Goal: Transaction & Acquisition: Purchase product/service

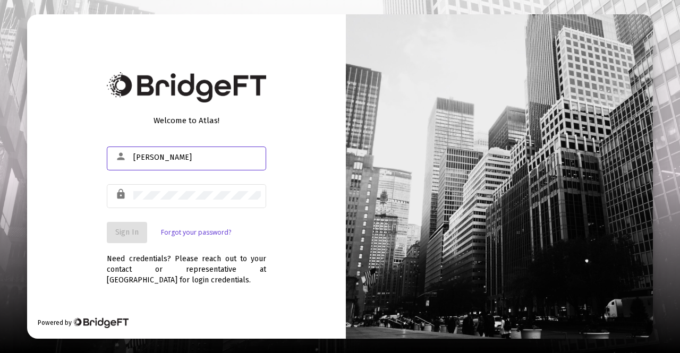
click at [231, 335] on div "Welcome to Atlas! person [PERSON_NAME] lock Sign In Forgot your password? Need …" at bounding box center [186, 176] width 319 height 325
click at [206, 349] on div at bounding box center [340, 176] width 680 height 353
type input "@"
type input "[PERSON_NAME][EMAIL_ADDRESS][DOMAIN_NAME]"
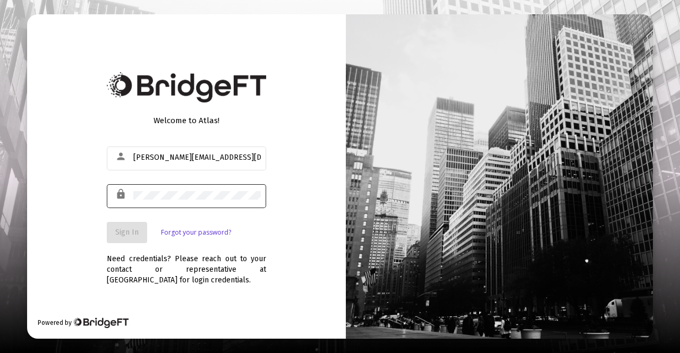
click at [130, 196] on div "lock" at bounding box center [123, 195] width 21 height 18
click at [123, 237] on span "Sign In" at bounding box center [126, 232] width 23 height 9
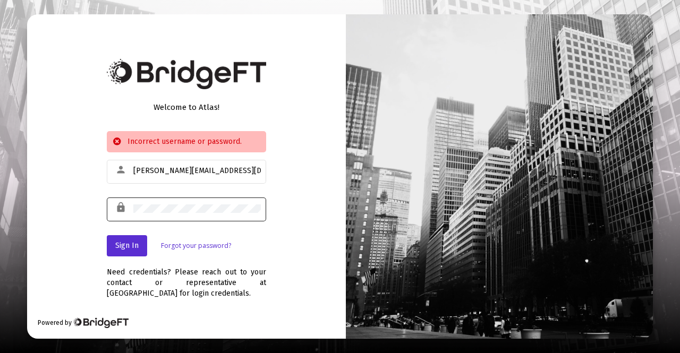
click at [181, 201] on div at bounding box center [197, 209] width 128 height 26
click at [124, 248] on span "Sign In" at bounding box center [126, 245] width 23 height 9
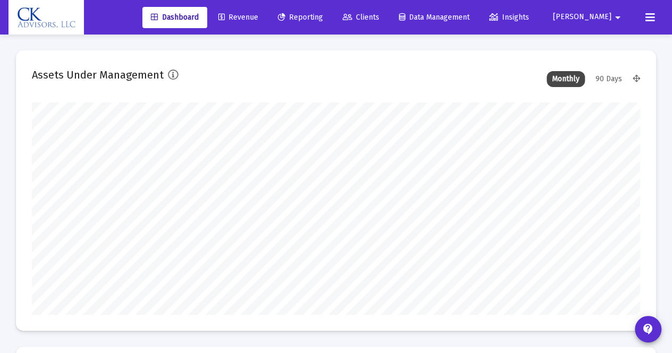
type input "[DATE]"
click at [258, 18] on span "Revenue" at bounding box center [238, 17] width 40 height 9
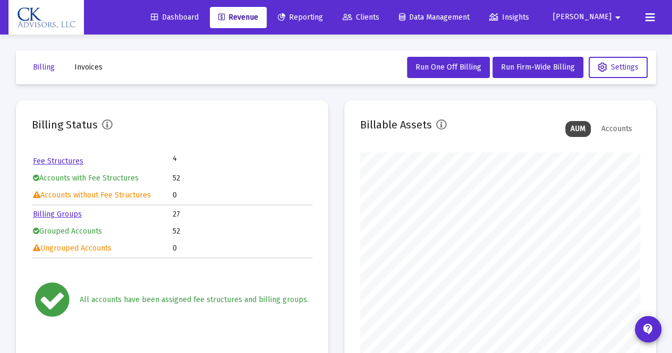
scroll to position [213, 280]
click at [523, 64] on span "Run Firm-Wide Billing" at bounding box center [538, 67] width 74 height 9
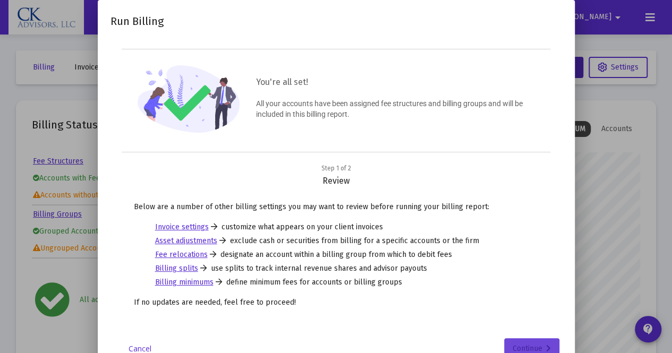
click at [534, 342] on div "Continue" at bounding box center [532, 349] width 38 height 21
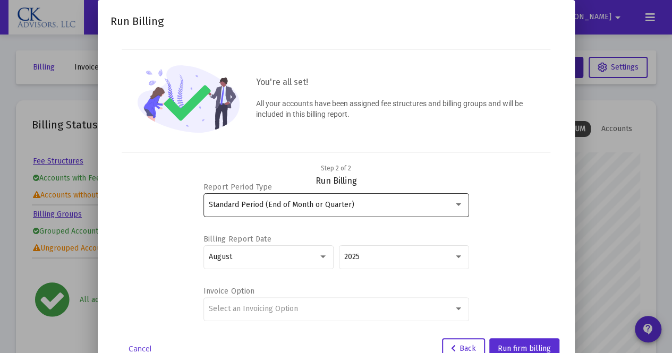
click at [458, 204] on div at bounding box center [458, 205] width 5 height 3
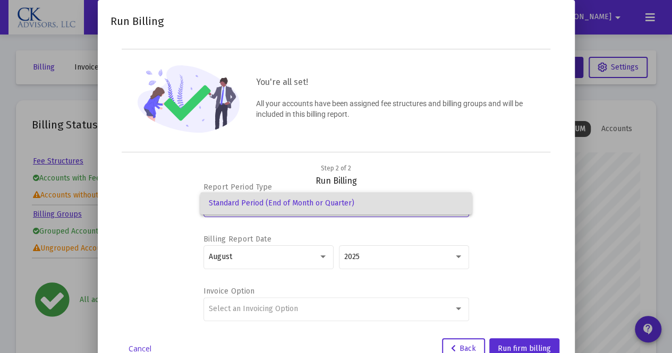
click at [458, 203] on span "Standard Period (End of Month or Quarter)" at bounding box center [336, 203] width 255 height 22
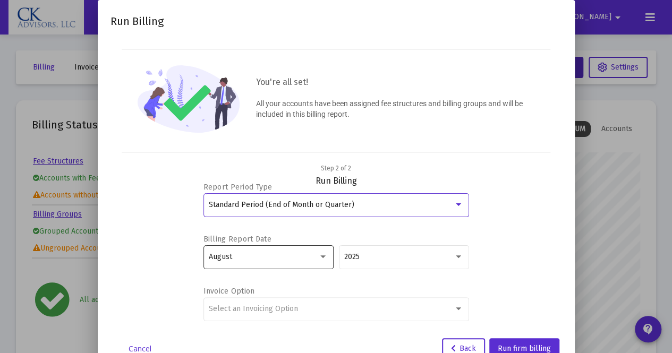
click at [321, 253] on div at bounding box center [323, 257] width 10 height 9
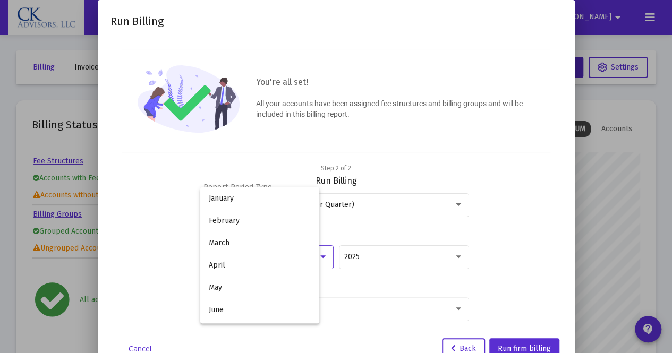
scroll to position [99, 0]
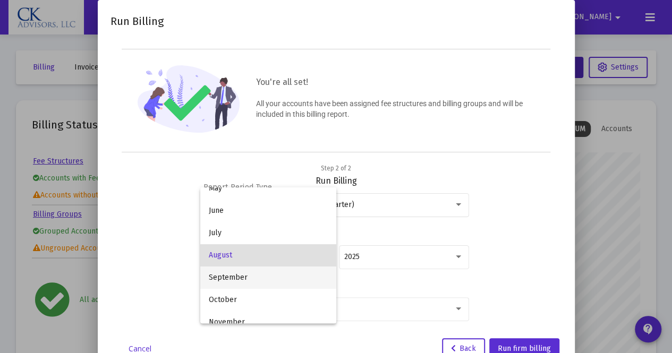
click at [274, 278] on span "September" at bounding box center [268, 278] width 119 height 22
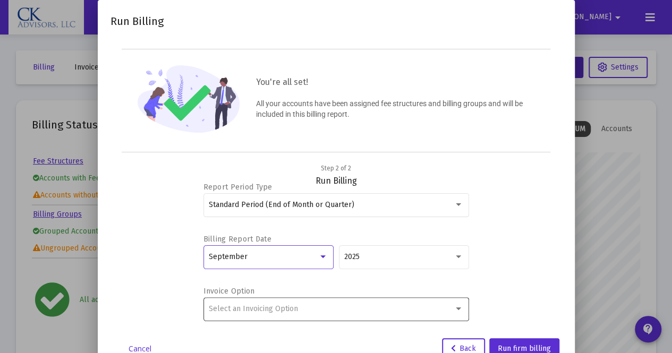
click at [459, 308] on div at bounding box center [458, 309] width 5 height 3
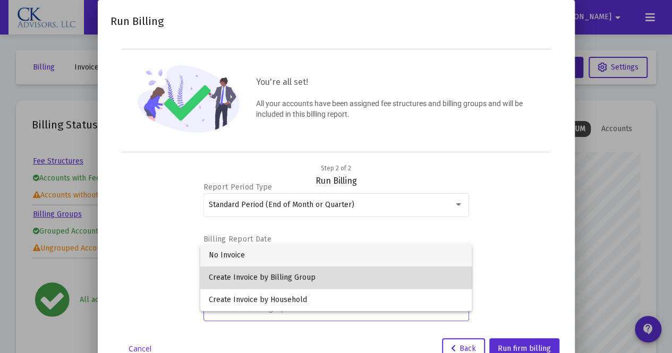
click at [303, 279] on span "Create Invoice by Billing Group" at bounding box center [336, 278] width 255 height 22
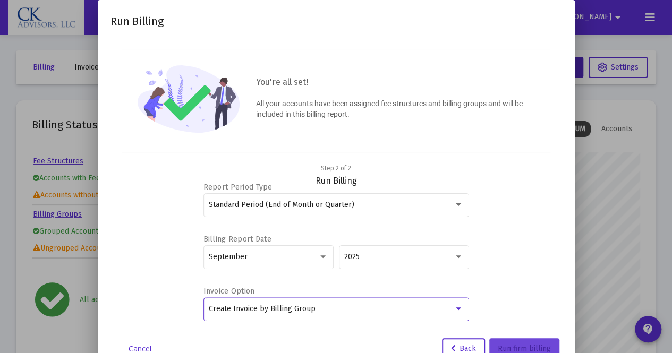
click at [521, 341] on button "Run firm billing" at bounding box center [525, 349] width 70 height 21
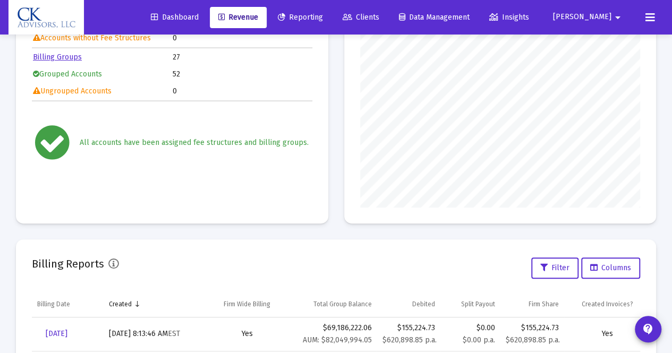
scroll to position [352, 0]
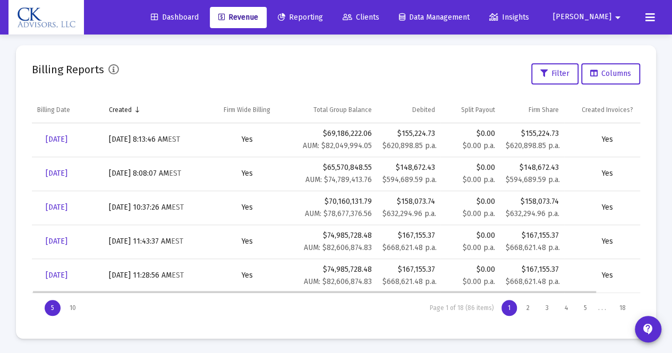
click at [180, 285] on td "[DATE] 11:28:56 AM EST" at bounding box center [154, 276] width 101 height 34
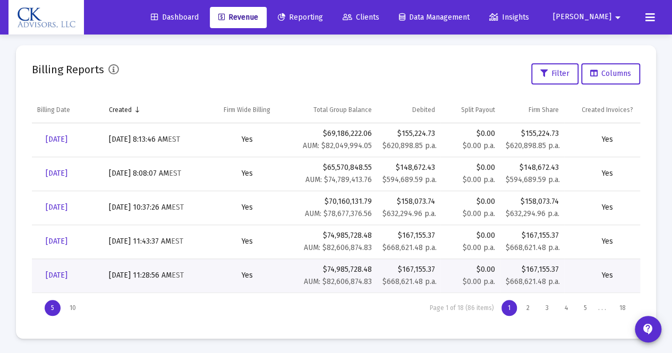
click at [258, 17] on span "Revenue" at bounding box center [238, 17] width 40 height 9
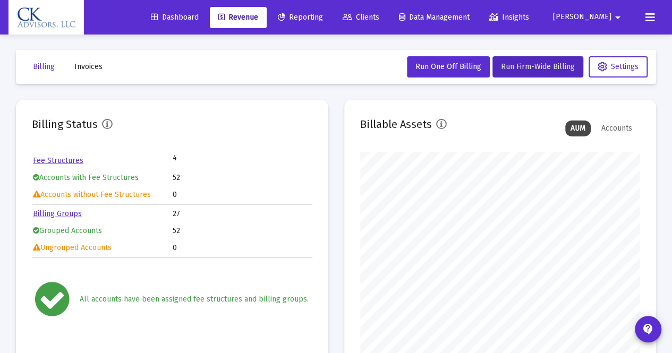
scroll to position [1, 0]
click at [95, 64] on span "Invoices" at bounding box center [88, 66] width 28 height 9
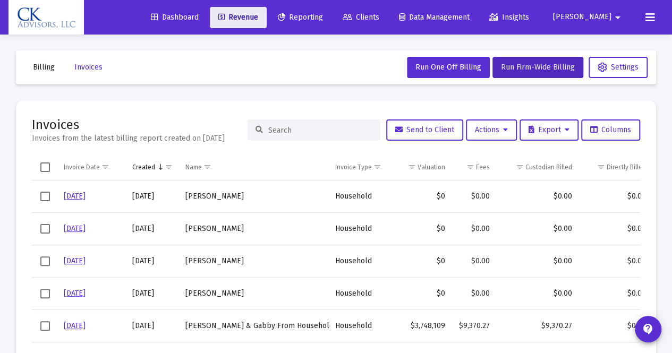
click at [258, 16] on span "Revenue" at bounding box center [238, 17] width 40 height 9
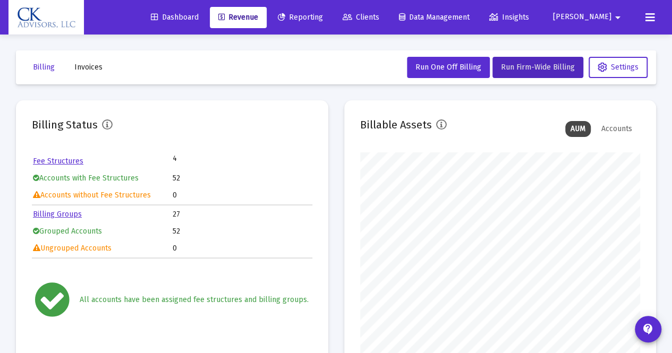
scroll to position [213, 280]
click at [519, 68] on span "Run Firm-Wide Billing" at bounding box center [538, 67] width 74 height 9
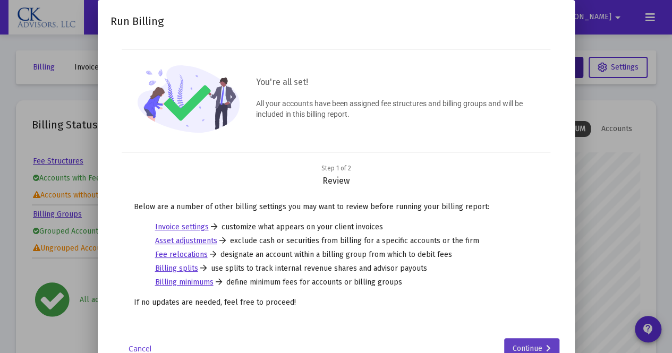
click at [522, 343] on div "Continue" at bounding box center [532, 349] width 38 height 21
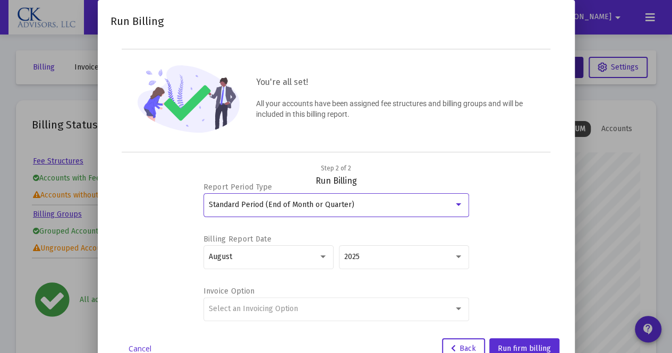
click at [459, 201] on div at bounding box center [459, 204] width 10 height 9
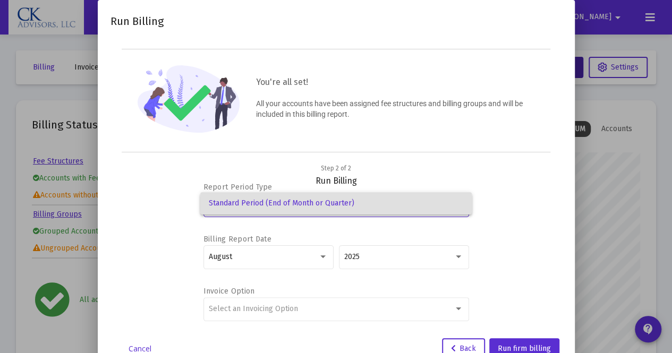
click at [459, 203] on span "Standard Period (End of Month or Quarter)" at bounding box center [336, 203] width 255 height 22
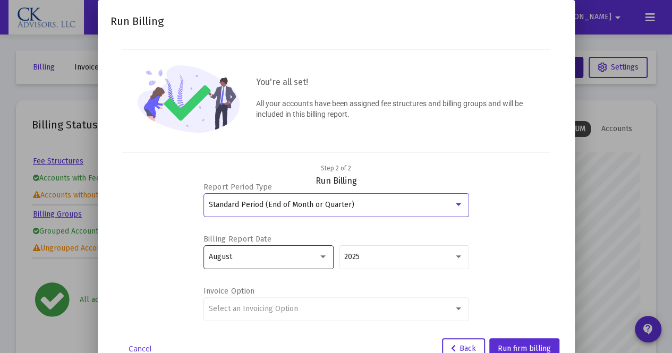
click at [325, 254] on div at bounding box center [323, 257] width 10 height 9
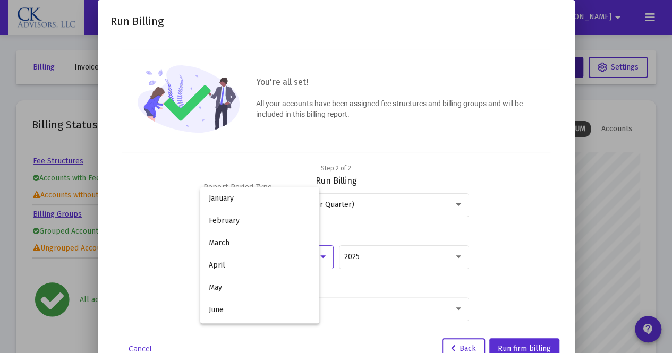
scroll to position [99, 0]
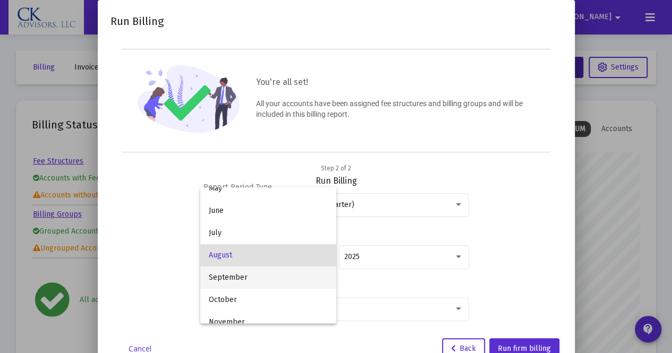
click at [256, 280] on span "September" at bounding box center [268, 278] width 119 height 22
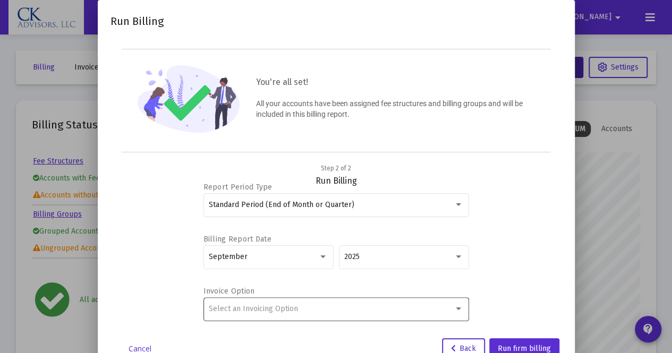
click at [458, 302] on div "Select an Invoicing Option" at bounding box center [336, 309] width 255 height 26
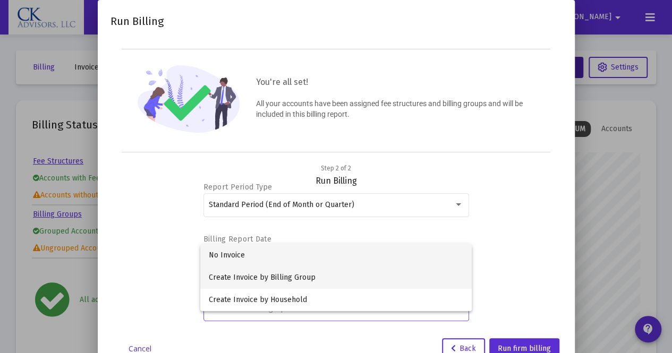
click at [299, 281] on span "Create Invoice by Billing Group" at bounding box center [336, 278] width 255 height 22
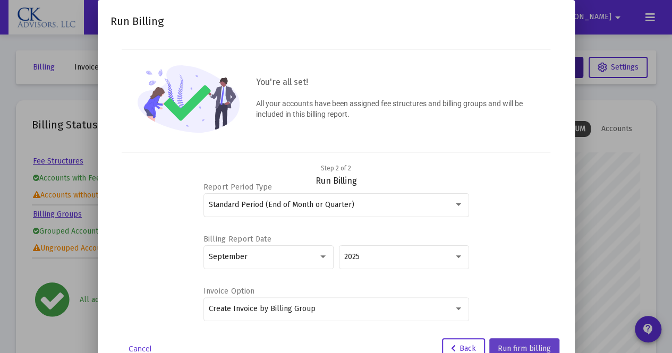
click at [511, 341] on button "Run firm billing" at bounding box center [525, 349] width 70 height 21
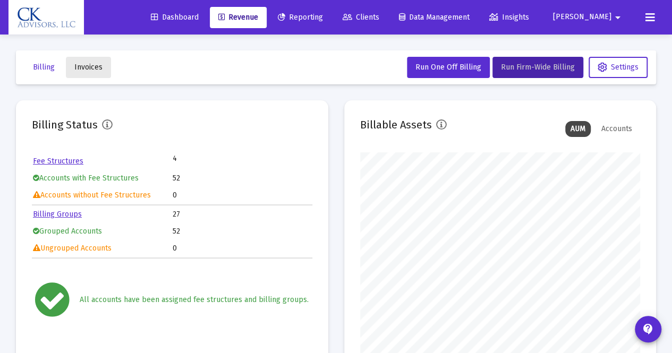
click at [90, 68] on span "Invoices" at bounding box center [88, 67] width 28 height 9
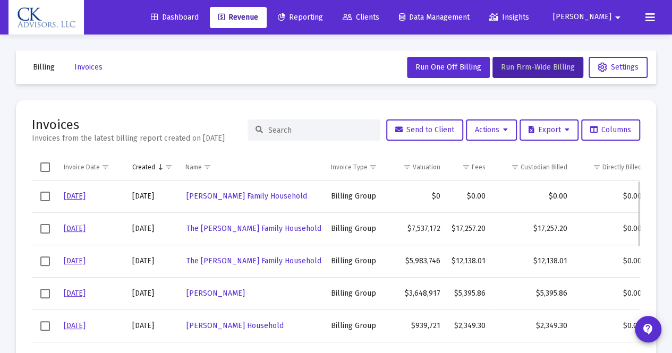
click at [47, 325] on span "Select row" at bounding box center [45, 327] width 10 height 10
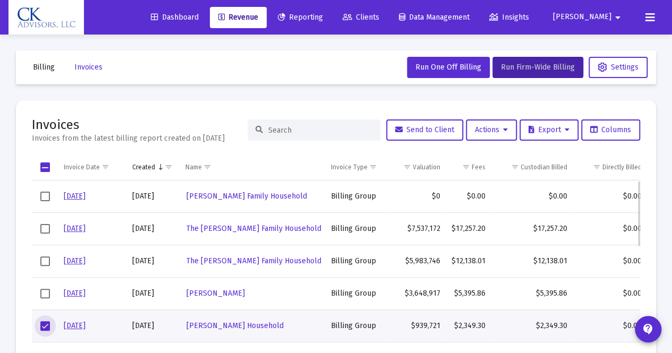
click at [86, 323] on link "[DATE]" at bounding box center [75, 326] width 22 height 9
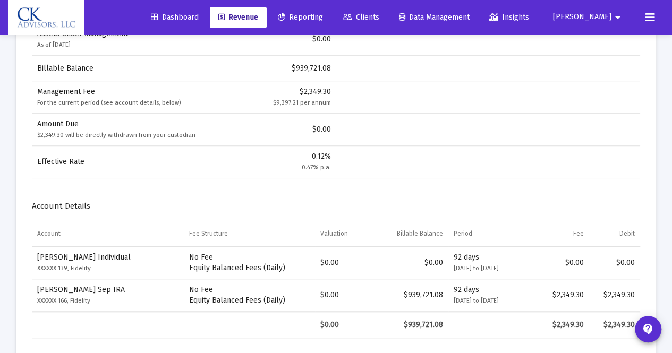
scroll to position [354, 0]
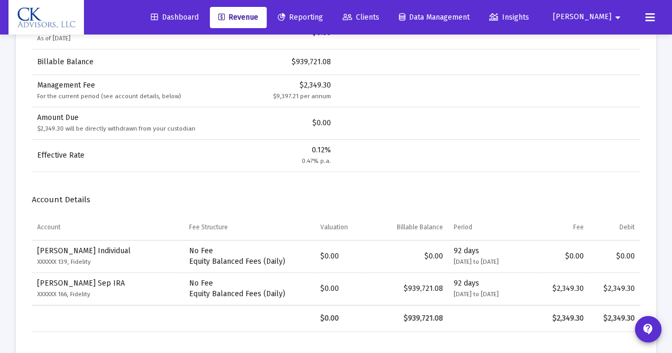
click at [258, 16] on span "Revenue" at bounding box center [238, 17] width 40 height 9
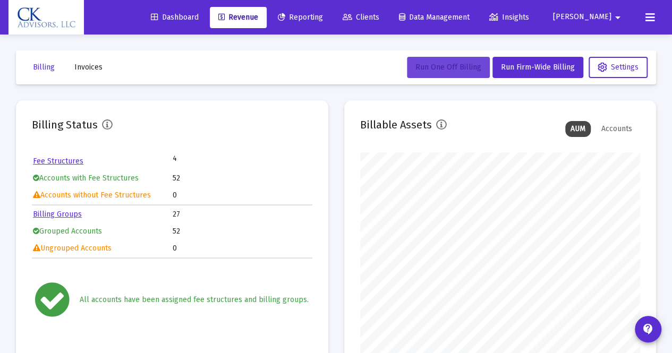
click at [438, 66] on span "Run One Off Billing" at bounding box center [449, 67] width 66 height 9
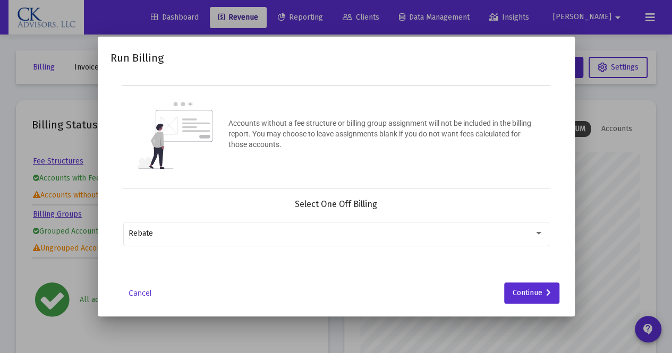
drag, startPoint x: 438, startPoint y: 66, endPoint x: 375, endPoint y: 174, distance: 124.4
click at [375, 174] on div "Run Billing Accounts without a fee structure or billing group assignment will n…" at bounding box center [337, 176] width 452 height 255
click at [540, 233] on div at bounding box center [538, 233] width 5 height 3
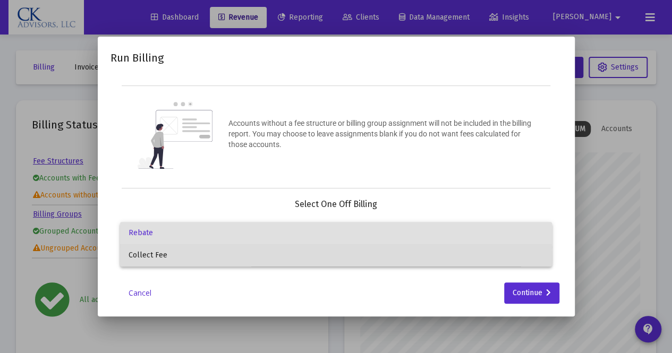
click at [267, 264] on span "Collect Fee" at bounding box center [336, 256] width 415 height 22
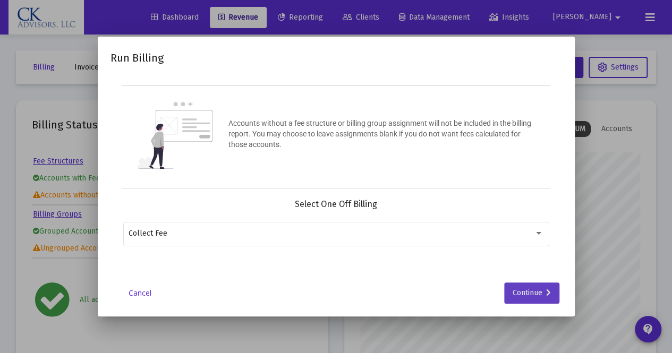
click at [520, 287] on div "Continue" at bounding box center [532, 293] width 38 height 21
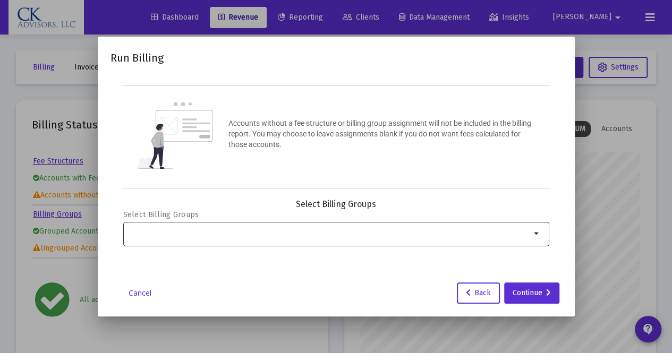
click at [541, 230] on mat-icon "arrow_drop_down" at bounding box center [537, 234] width 13 height 13
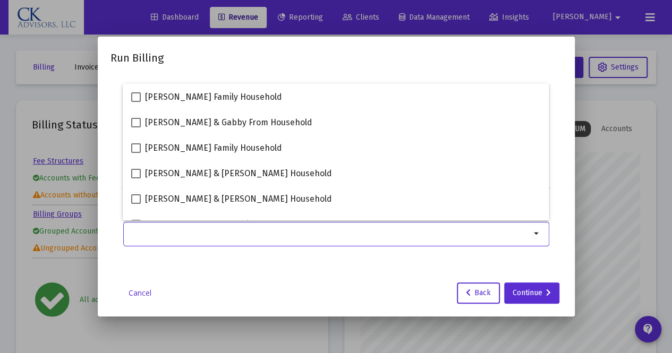
click at [172, 232] on input "Selection" at bounding box center [330, 234] width 402 height 9
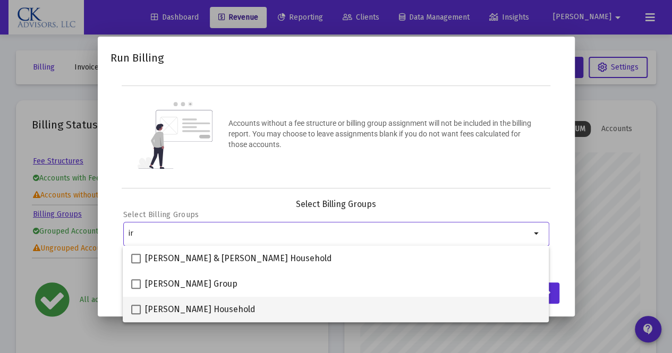
type input "ir"
click at [136, 311] on span at bounding box center [136, 310] width 10 height 10
click at [136, 315] on input "[PERSON_NAME] Household" at bounding box center [136, 315] width 1 height 1
checkbox input "true"
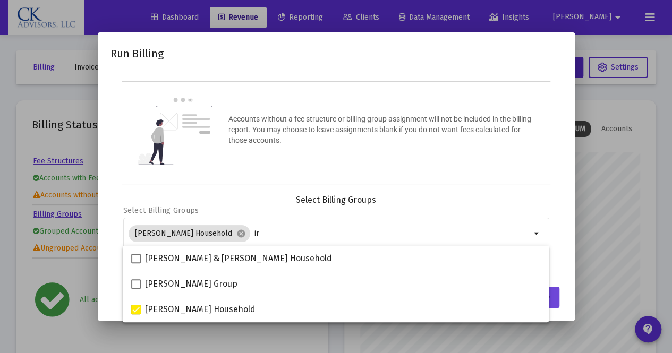
click at [553, 295] on button "Continue" at bounding box center [531, 297] width 55 height 21
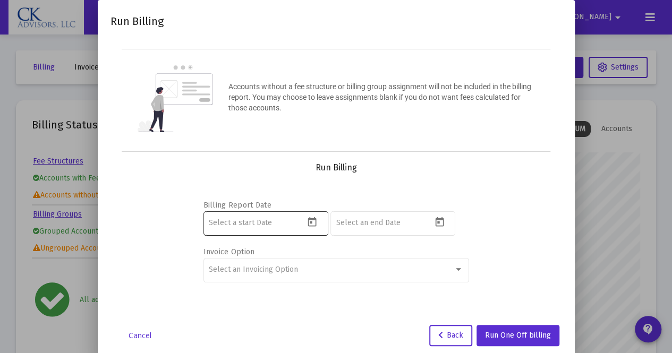
click at [307, 223] on icon "Open calendar" at bounding box center [312, 222] width 11 height 11
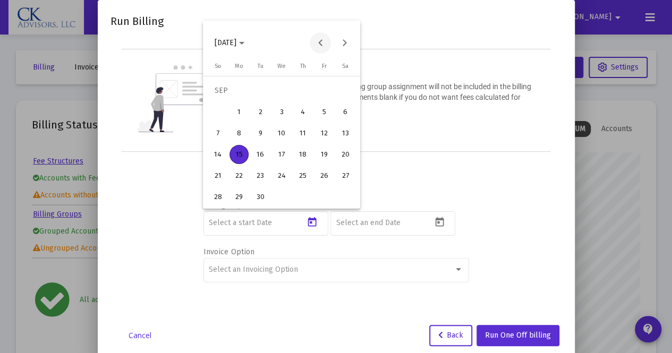
click at [319, 43] on button "Previous month" at bounding box center [320, 42] width 21 height 21
click at [269, 107] on div "1" at bounding box center [260, 112] width 19 height 19
type input "[DATE]"
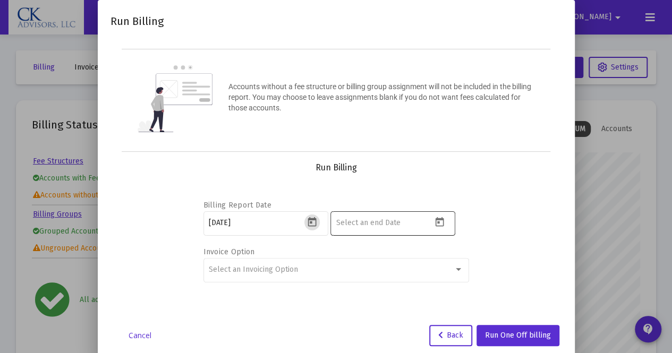
click at [441, 222] on icon "Open calendar" at bounding box center [439, 222] width 11 height 11
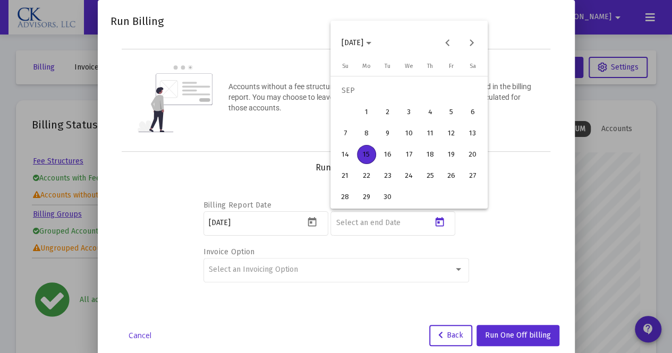
click at [349, 155] on div "14" at bounding box center [345, 154] width 19 height 19
type input "[DATE]"
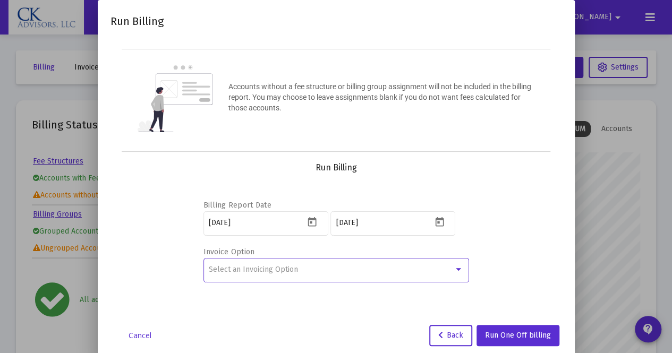
click at [457, 268] on div at bounding box center [458, 269] width 5 height 3
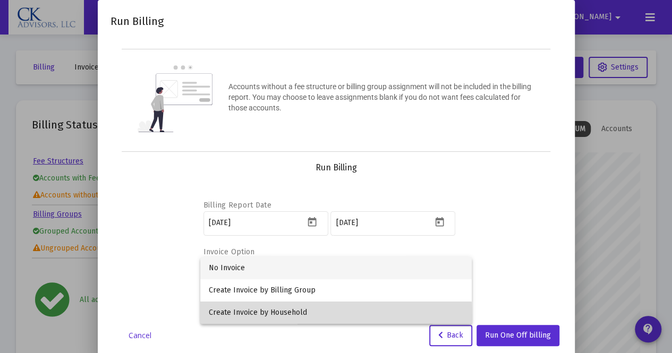
click at [317, 318] on span "Create Invoice by Household" at bounding box center [336, 313] width 255 height 22
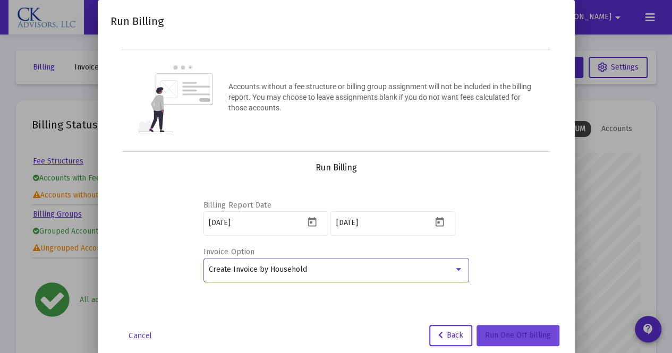
click at [512, 331] on span "Run One Off billing" at bounding box center [518, 335] width 66 height 9
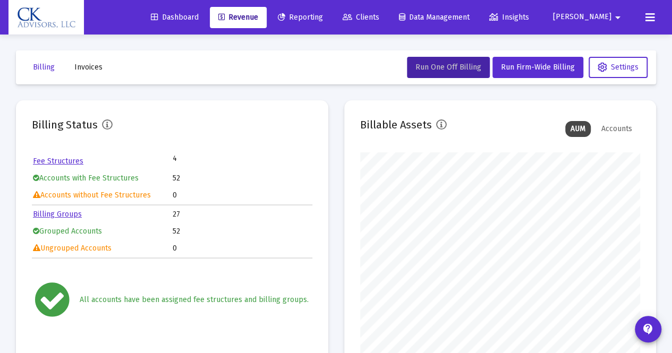
click at [88, 66] on span "Invoices" at bounding box center [88, 67] width 28 height 9
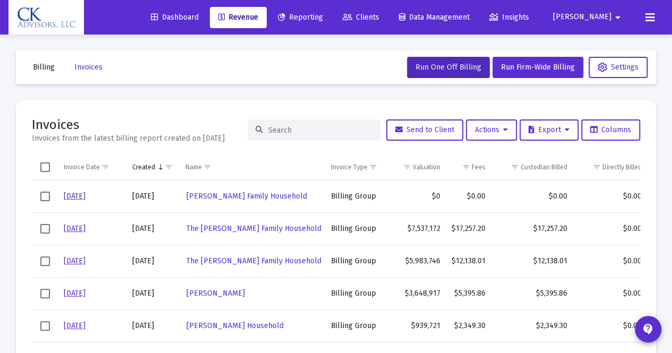
click at [258, 18] on span "Revenue" at bounding box center [238, 17] width 40 height 9
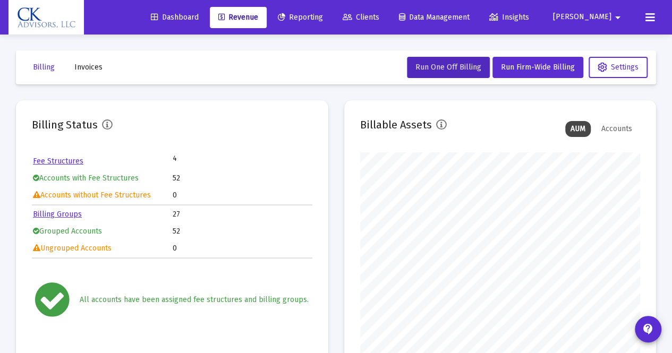
scroll to position [213, 280]
click at [447, 67] on span "Run One Off Billing" at bounding box center [449, 67] width 66 height 9
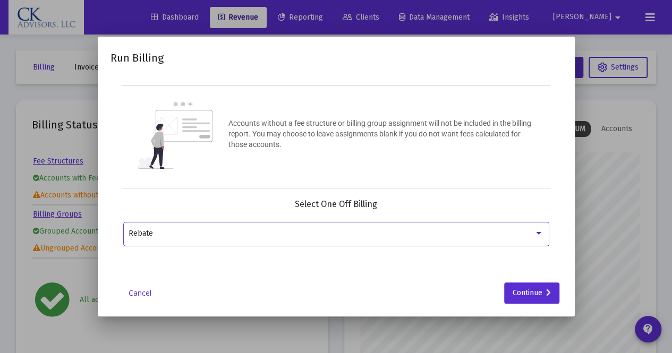
click at [536, 232] on div at bounding box center [538, 233] width 5 height 3
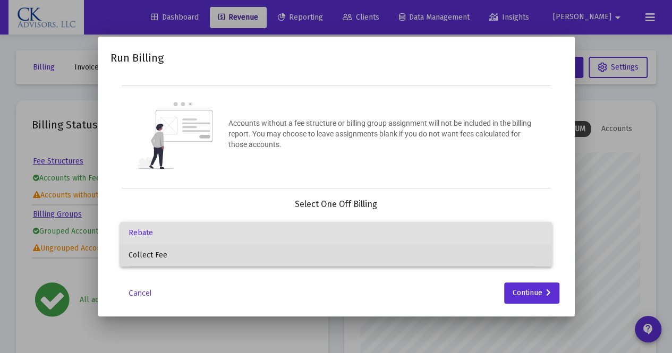
click at [273, 257] on span "Collect Fee" at bounding box center [336, 256] width 415 height 22
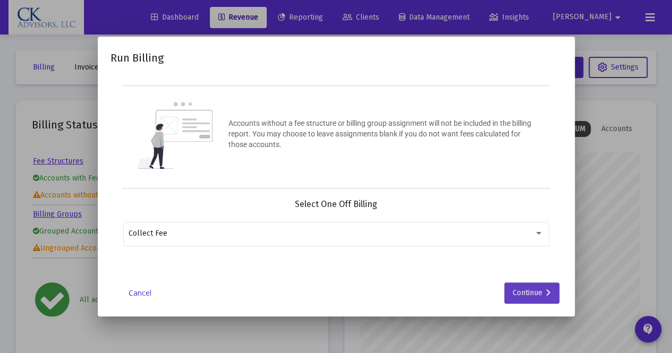
click at [522, 289] on div "Continue" at bounding box center [532, 293] width 38 height 21
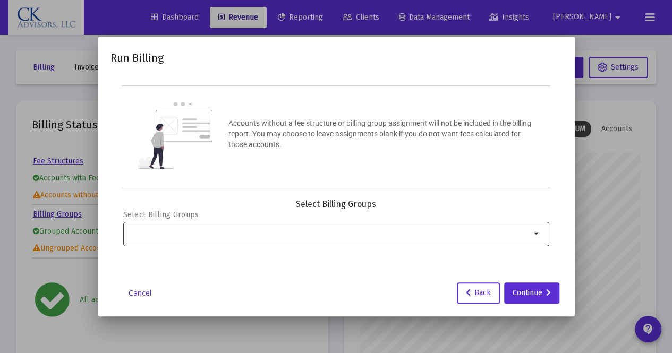
click at [536, 230] on mat-icon "arrow_drop_down" at bounding box center [537, 234] width 13 height 13
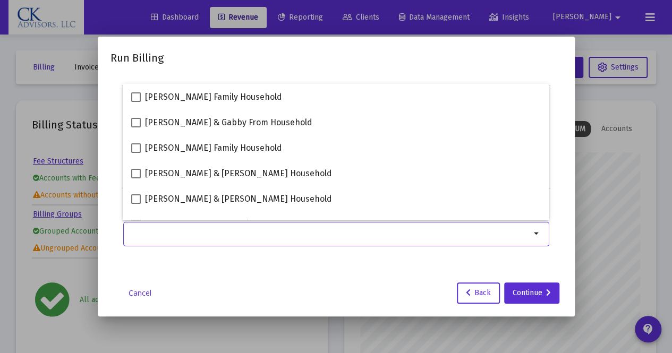
click at [147, 233] on input "Selection" at bounding box center [330, 234] width 402 height 9
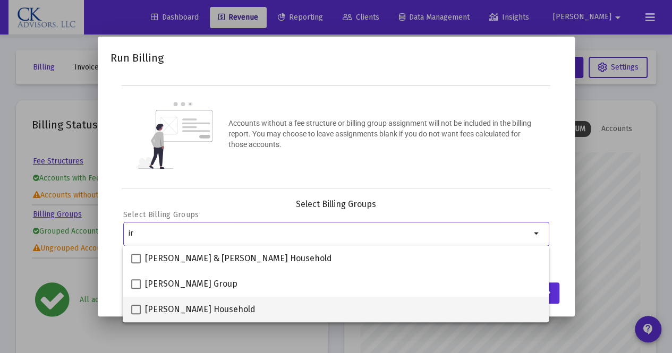
type input "ir"
click at [134, 312] on span at bounding box center [136, 310] width 10 height 10
click at [136, 315] on input "[PERSON_NAME] Household" at bounding box center [136, 315] width 1 height 1
checkbox input "true"
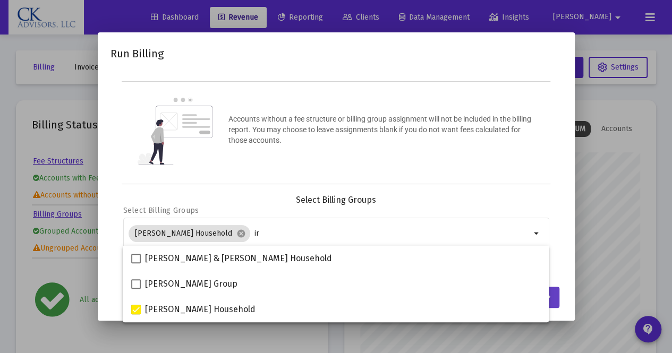
click at [551, 300] on button "Continue" at bounding box center [531, 297] width 55 height 21
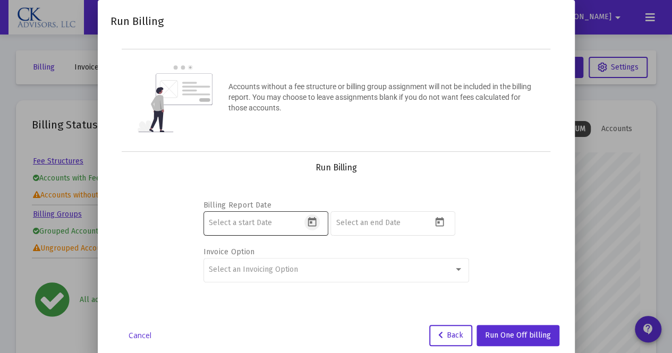
click at [310, 222] on icon "Open calendar" at bounding box center [312, 222] width 9 height 10
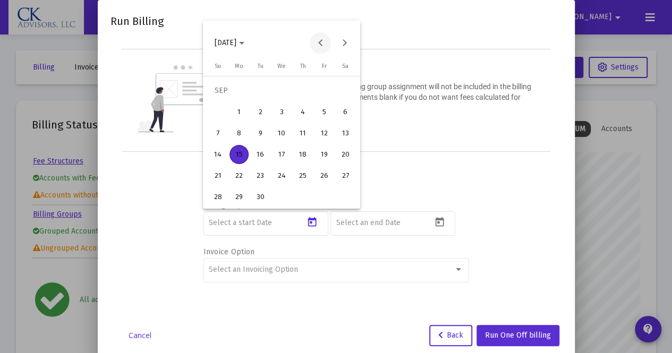
click at [319, 42] on button "Previous month" at bounding box center [320, 42] width 21 height 21
click at [265, 111] on div "1" at bounding box center [260, 112] width 19 height 19
type input "[DATE]"
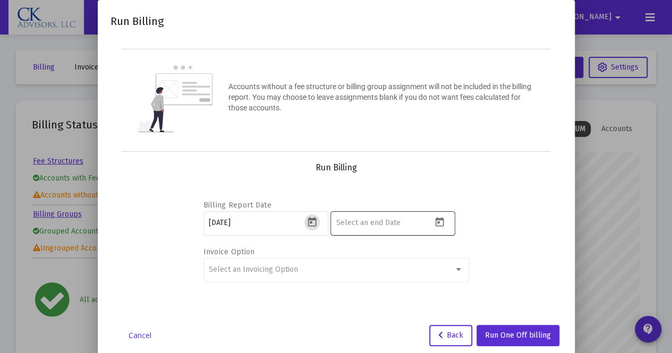
click at [442, 222] on icon "Open calendar" at bounding box center [439, 222] width 11 height 11
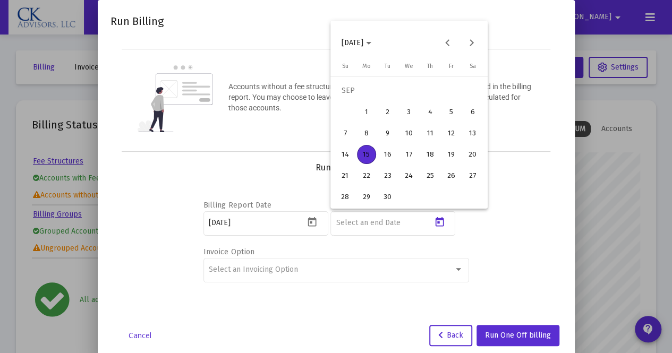
click at [348, 158] on div "14" at bounding box center [345, 154] width 19 height 19
type input "[DATE]"
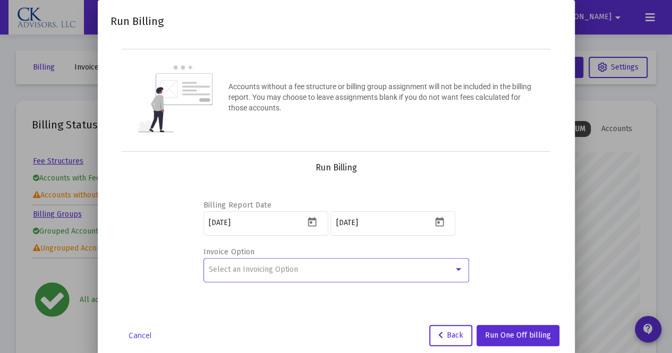
click at [458, 266] on div at bounding box center [459, 270] width 10 height 9
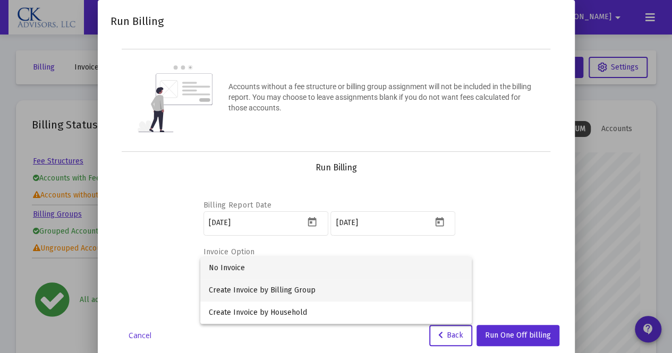
click at [307, 292] on span "Create Invoice by Billing Group" at bounding box center [336, 291] width 255 height 22
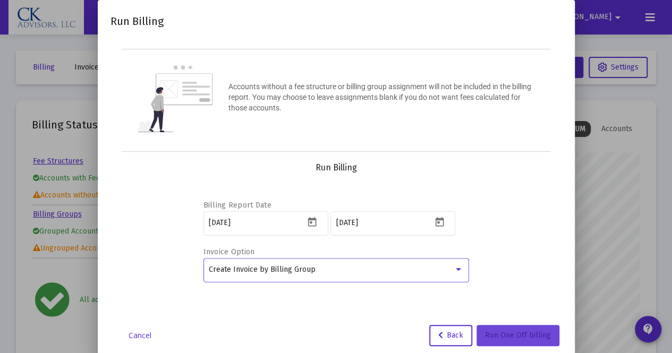
click at [519, 331] on span "Run One Off billing" at bounding box center [518, 335] width 66 height 9
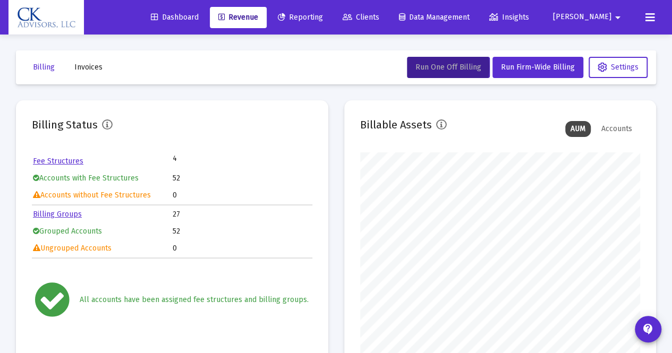
click at [93, 69] on span "Invoices" at bounding box center [88, 67] width 28 height 9
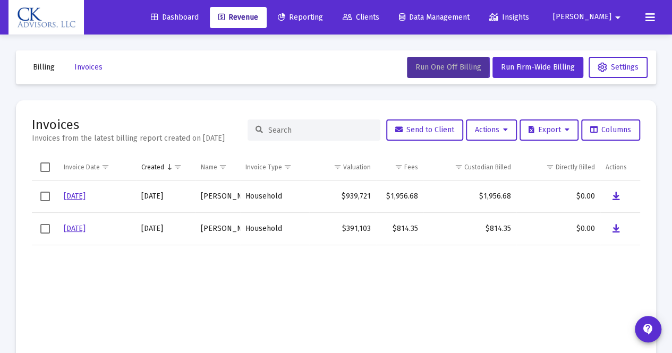
click at [438, 72] on span "Run One Off Billing" at bounding box center [449, 67] width 66 height 9
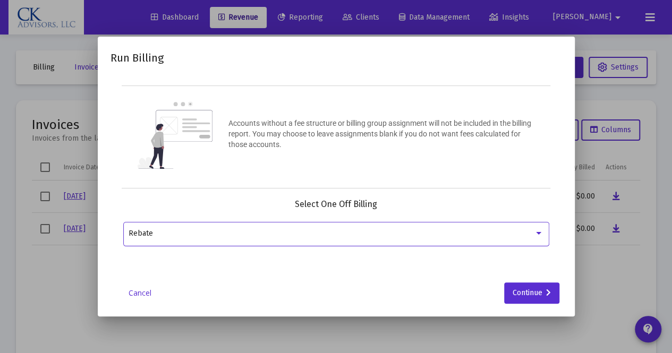
click at [538, 232] on div at bounding box center [538, 233] width 5 height 3
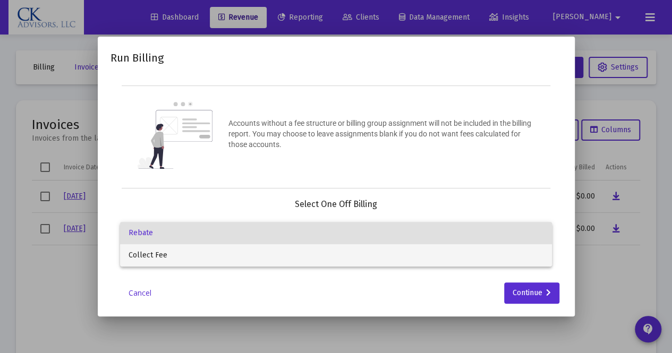
click at [274, 254] on span "Collect Fee" at bounding box center [336, 256] width 415 height 22
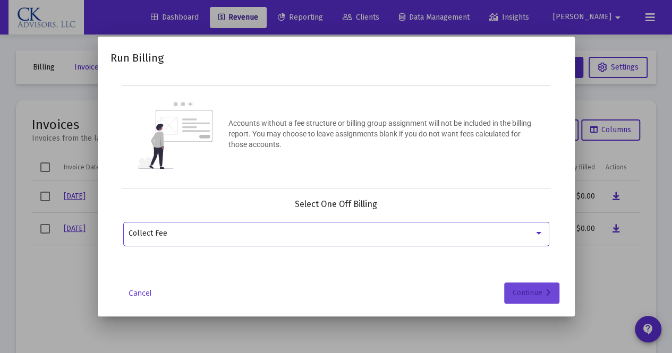
click at [517, 291] on div "Continue" at bounding box center [532, 293] width 38 height 21
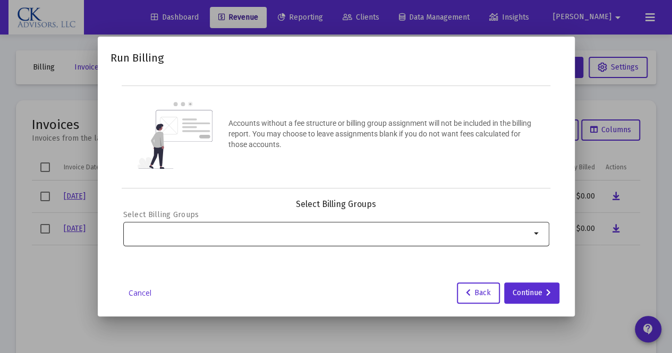
click at [146, 230] on input "Selection" at bounding box center [330, 234] width 402 height 9
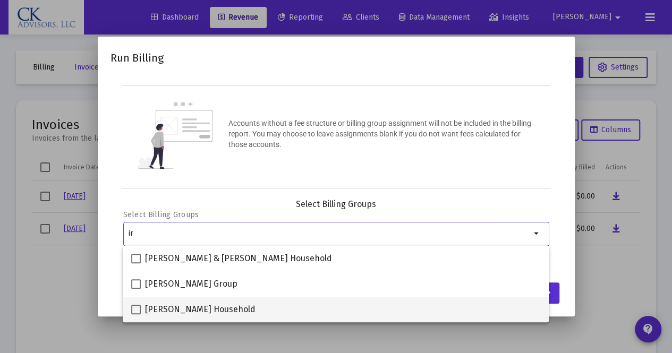
type input "ir"
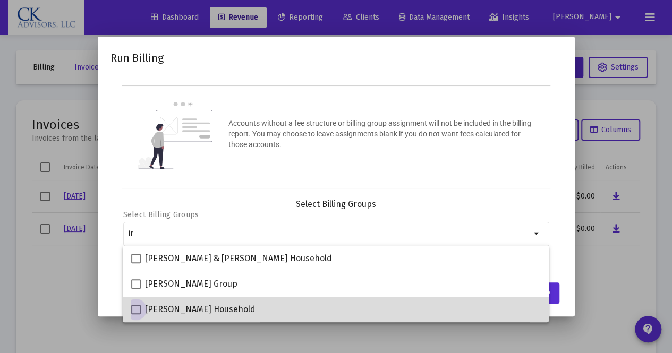
click at [134, 312] on span at bounding box center [136, 310] width 10 height 10
click at [136, 315] on input "[PERSON_NAME] Household" at bounding box center [136, 315] width 1 height 1
checkbox input "true"
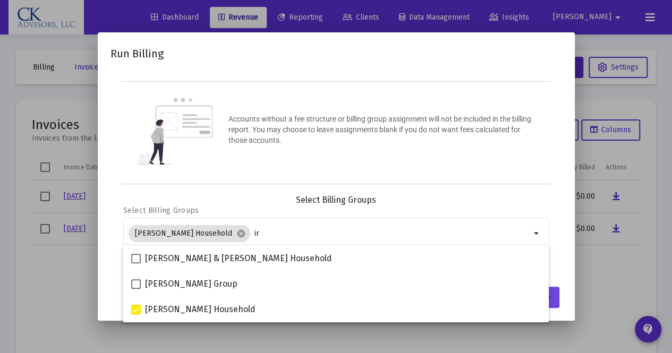
click at [557, 297] on button "Continue" at bounding box center [531, 297] width 55 height 21
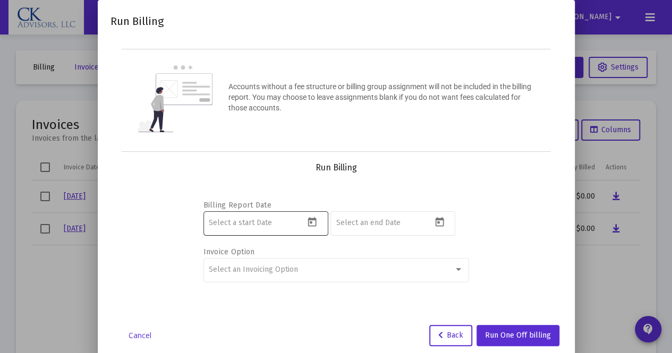
click at [308, 221] on icon "Open calendar" at bounding box center [312, 222] width 9 height 10
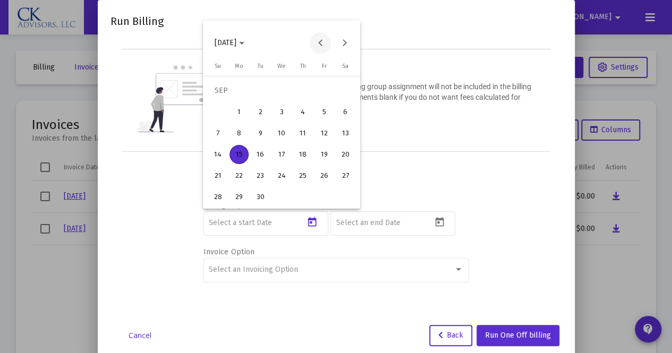
click at [321, 42] on button "Previous month" at bounding box center [320, 42] width 21 height 21
click at [266, 111] on div "1" at bounding box center [260, 112] width 19 height 19
type input "[DATE]"
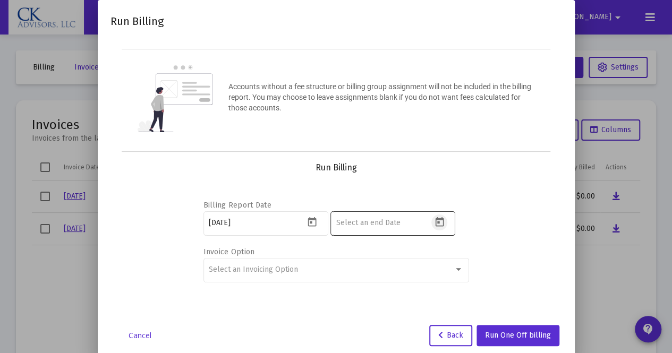
click at [442, 221] on icon "Open calendar" at bounding box center [439, 222] width 11 height 11
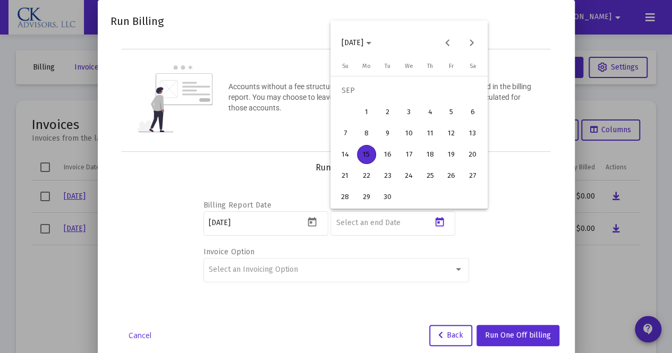
click at [389, 200] on div "30" at bounding box center [387, 197] width 19 height 19
type input "[DATE]"
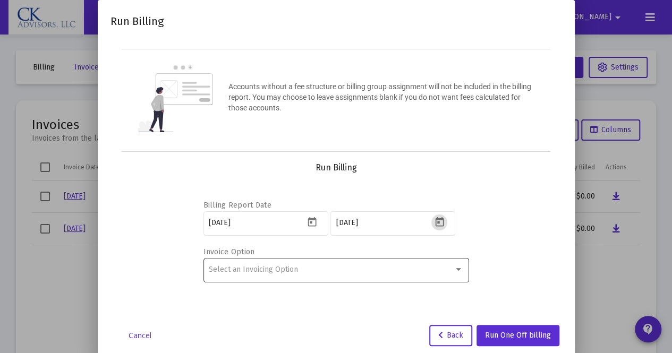
click at [460, 272] on div at bounding box center [459, 270] width 10 height 9
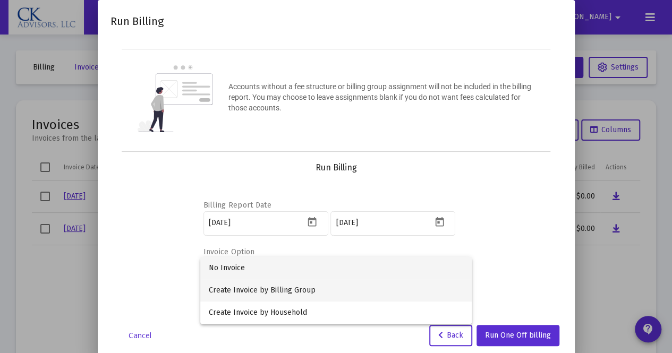
click at [306, 296] on span "Create Invoice by Billing Group" at bounding box center [336, 291] width 255 height 22
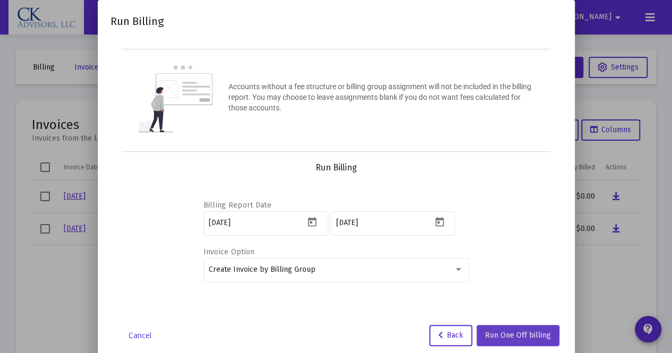
click at [519, 331] on span "Run One Off billing" at bounding box center [518, 335] width 66 height 9
